Goal: Check status

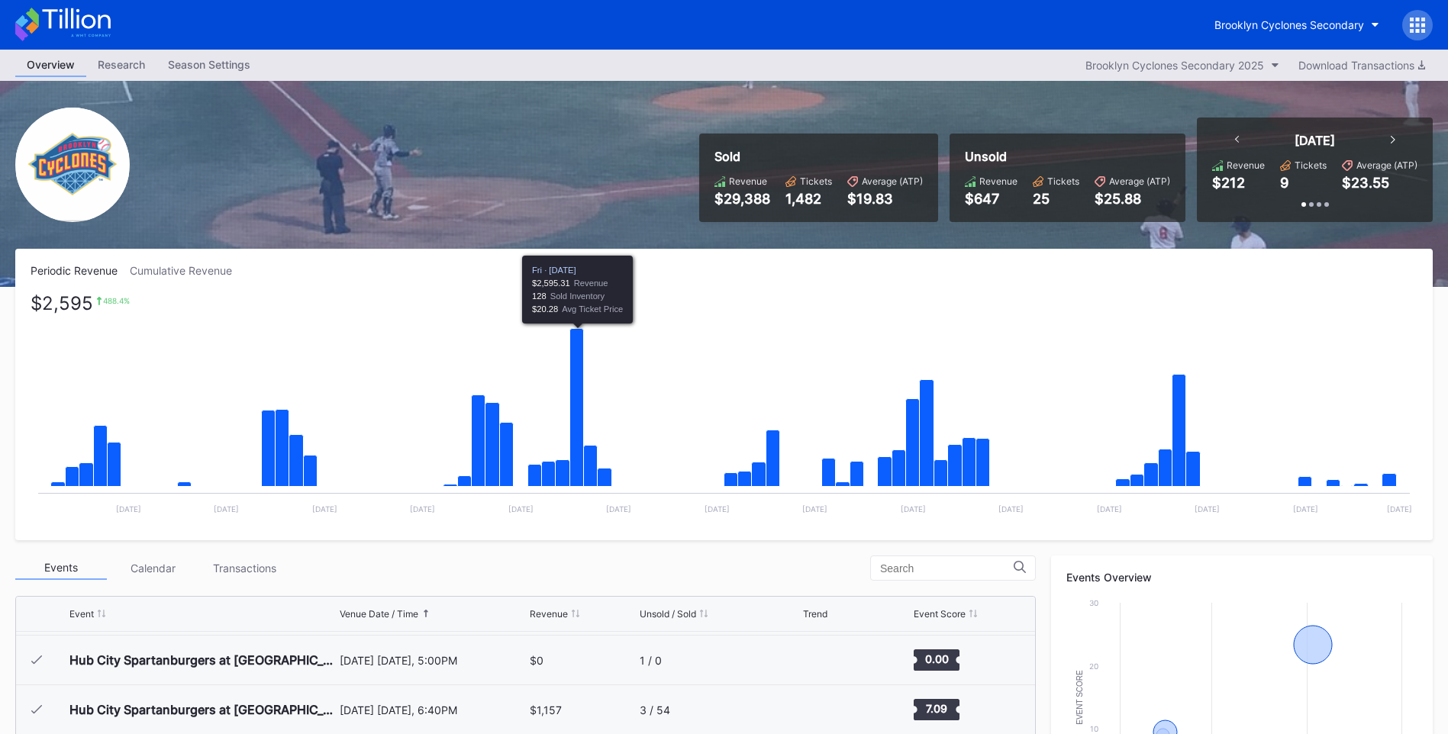
click at [386, 363] on rect "Chart title" at bounding box center [724, 410] width 1387 height 229
drag, startPoint x: 132, startPoint y: 306, endPoint x: 149, endPoint y: 305, distance: 16.8
click at [149, 305] on rect "Chart title" at bounding box center [724, 410] width 1387 height 229
drag, startPoint x: 133, startPoint y: 305, endPoint x: 98, endPoint y: 300, distance: 34.8
click at [98, 300] on div "$2,595 488.4 % Created with Highcharts 11.2.0 Chart title [DATE] [DATE] Jun [DA…" at bounding box center [724, 410] width 1387 height 229
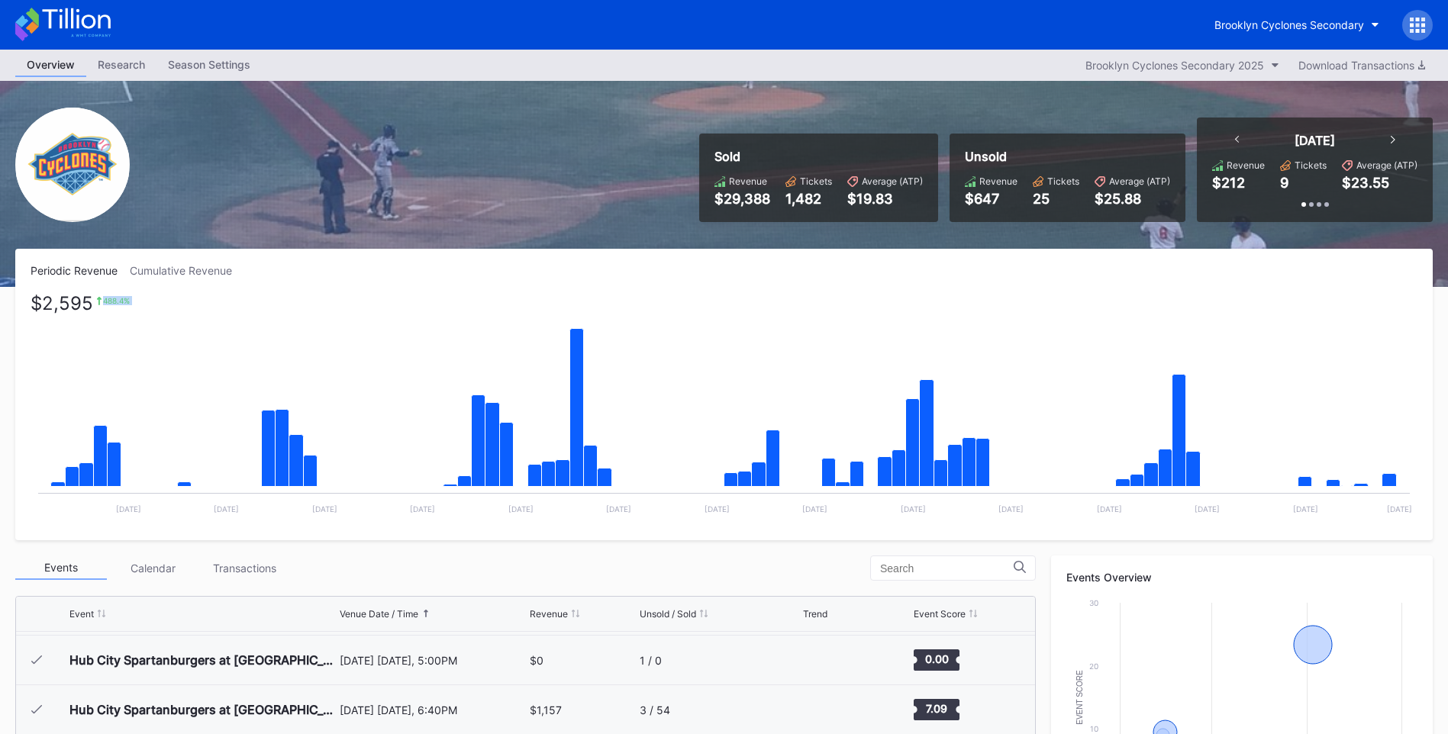
drag, startPoint x: 101, startPoint y: 298, endPoint x: 137, endPoint y: 298, distance: 36.6
click at [137, 298] on div "$2,595 488.4 % Created with Highcharts 11.2.0 Chart title [DATE] [DATE] Jun [DA…" at bounding box center [724, 410] width 1387 height 229
drag, startPoint x: 137, startPoint y: 298, endPoint x: 146, endPoint y: 311, distance: 15.5
click at [146, 311] on rect "Chart title" at bounding box center [724, 410] width 1387 height 229
click at [159, 330] on rect "Chart title" at bounding box center [724, 410] width 1387 height 229
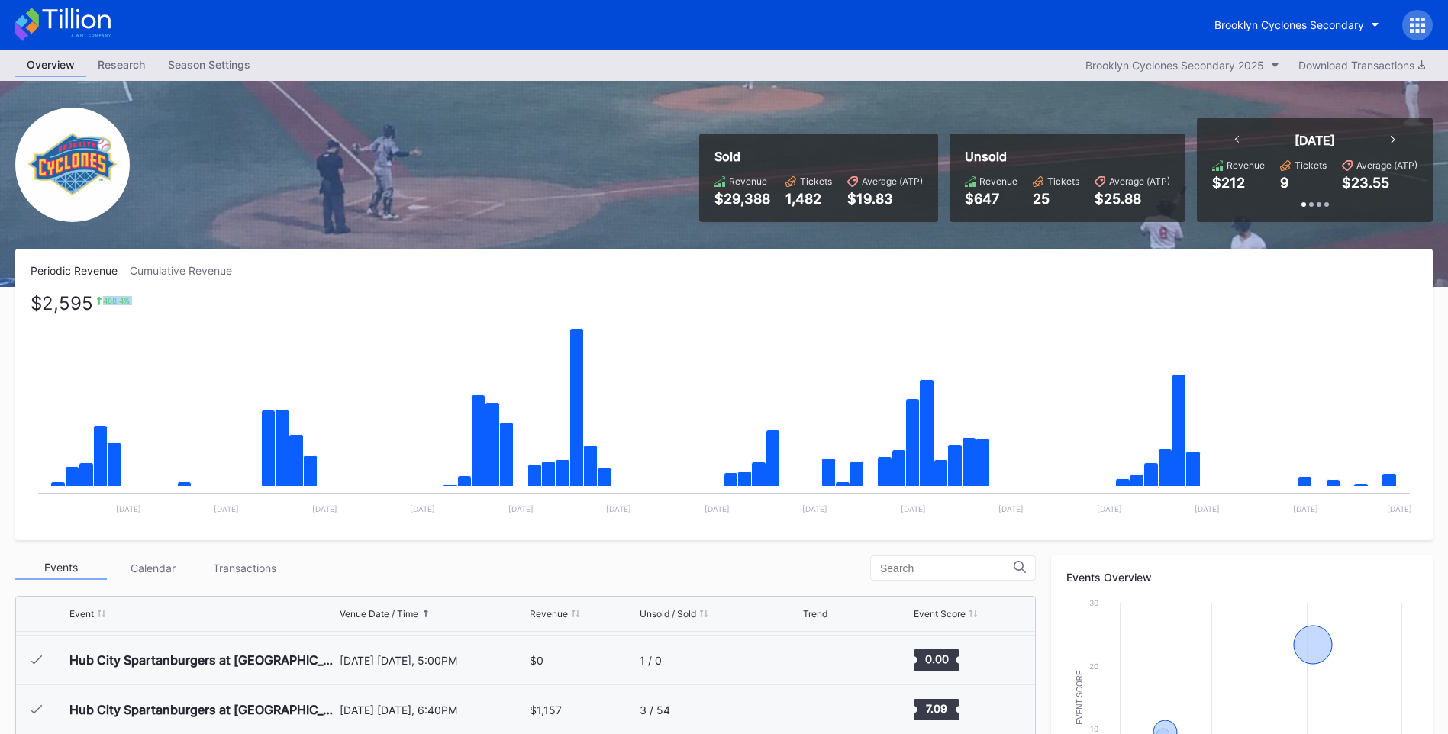
click at [111, 305] on div "488.4 %" at bounding box center [116, 300] width 27 height 9
click at [103, 297] on div "488.4 %" at bounding box center [116, 300] width 27 height 9
click at [92, 295] on div "Periodic Revenue Cumulative Revenue $2,595 488.4 % Created with Highcharts 11.2…" at bounding box center [723, 395] width 1417 height 292
drag, startPoint x: 32, startPoint y: 305, endPoint x: 115, endPoint y: 310, distance: 83.3
click at [115, 310] on div "$2,595 488.4 %" at bounding box center [80, 303] width 99 height 15
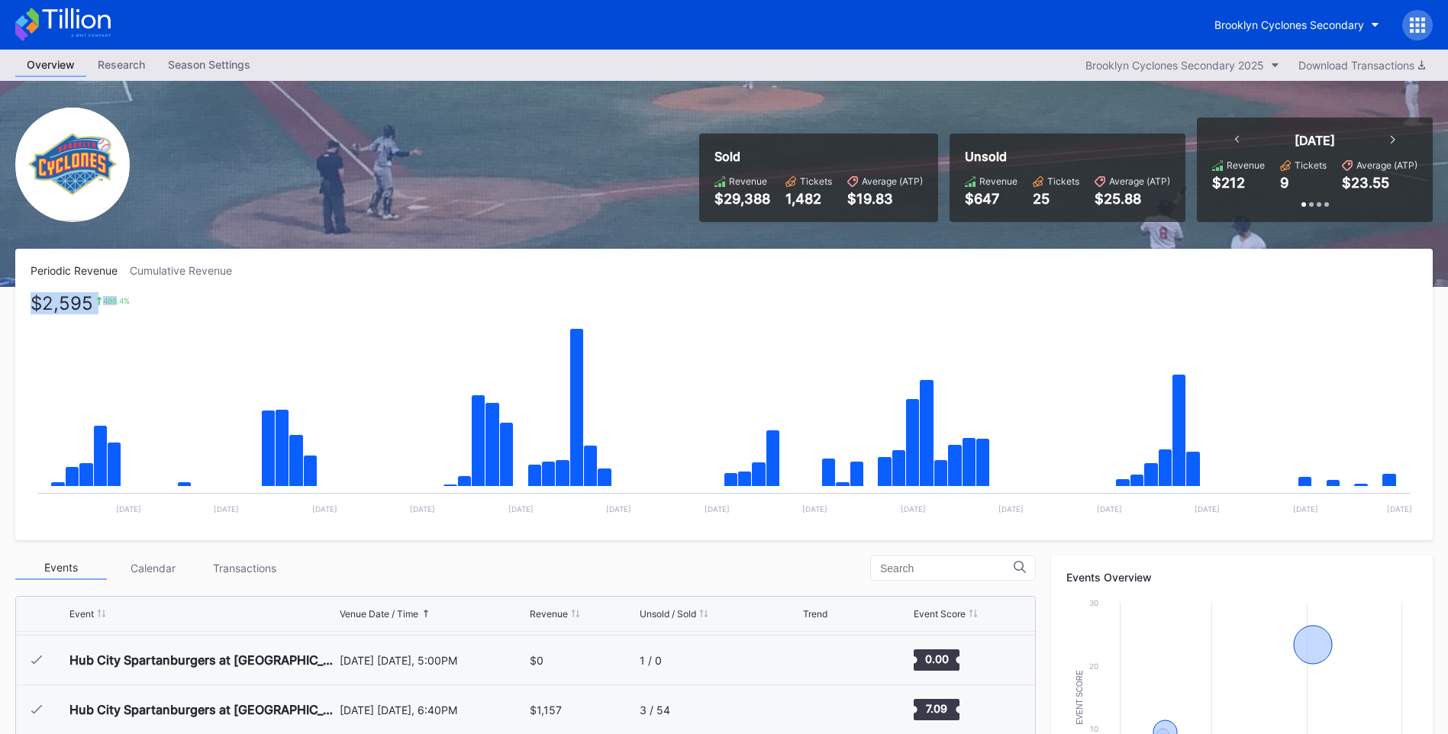
drag, startPoint x: 115, startPoint y: 310, endPoint x: 108, endPoint y: 317, distance: 9.7
click at [108, 317] on rect "Chart title" at bounding box center [724, 410] width 1387 height 229
drag, startPoint x: 85, startPoint y: 338, endPoint x: 82, endPoint y: 331, distance: 7.9
click at [82, 331] on rect "Chart title" at bounding box center [724, 410] width 1387 height 229
click at [56, 303] on div "$2,595" at bounding box center [62, 303] width 63 height 15
